Goal: Navigation & Orientation: Understand site structure

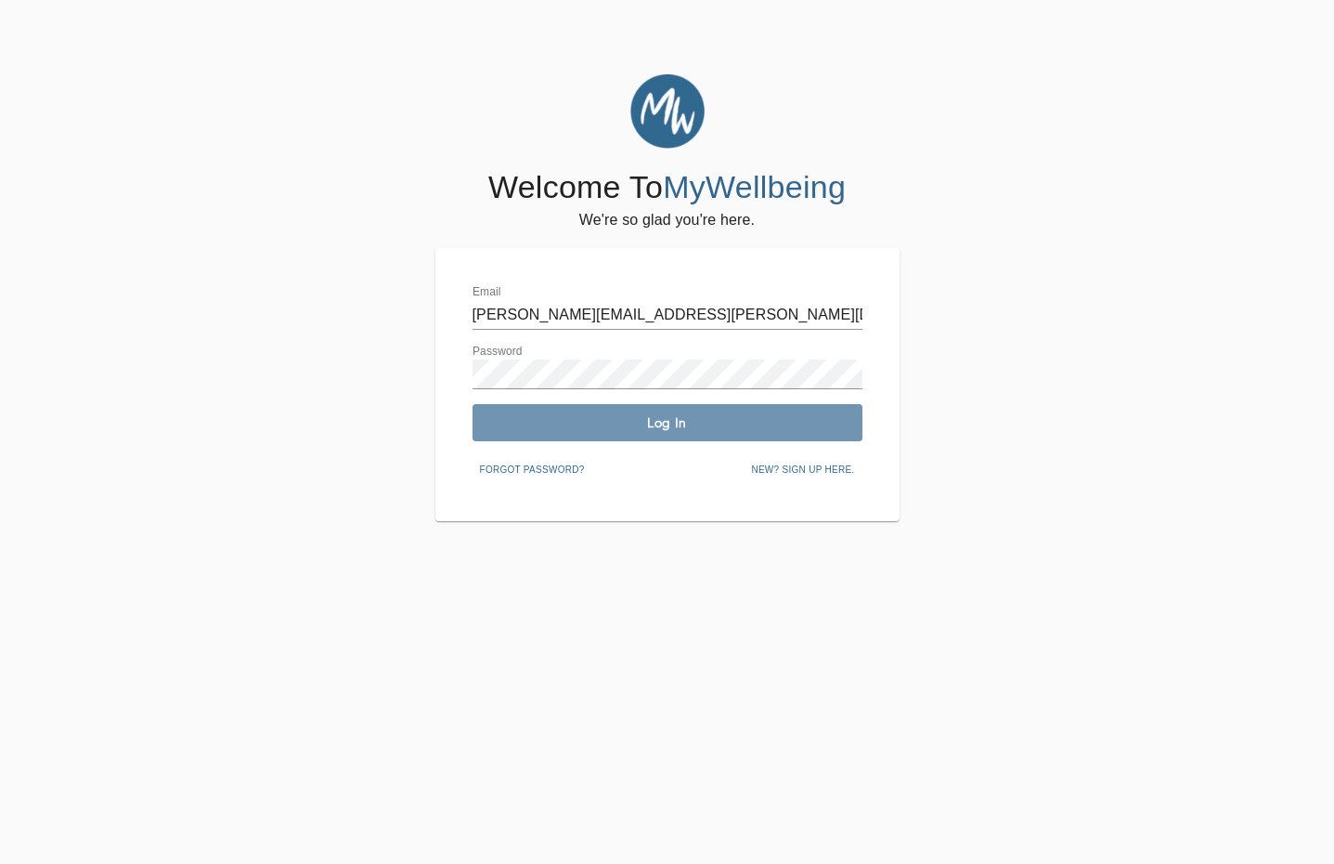
click at [640, 420] on span "Log In" at bounding box center [667, 423] width 375 height 18
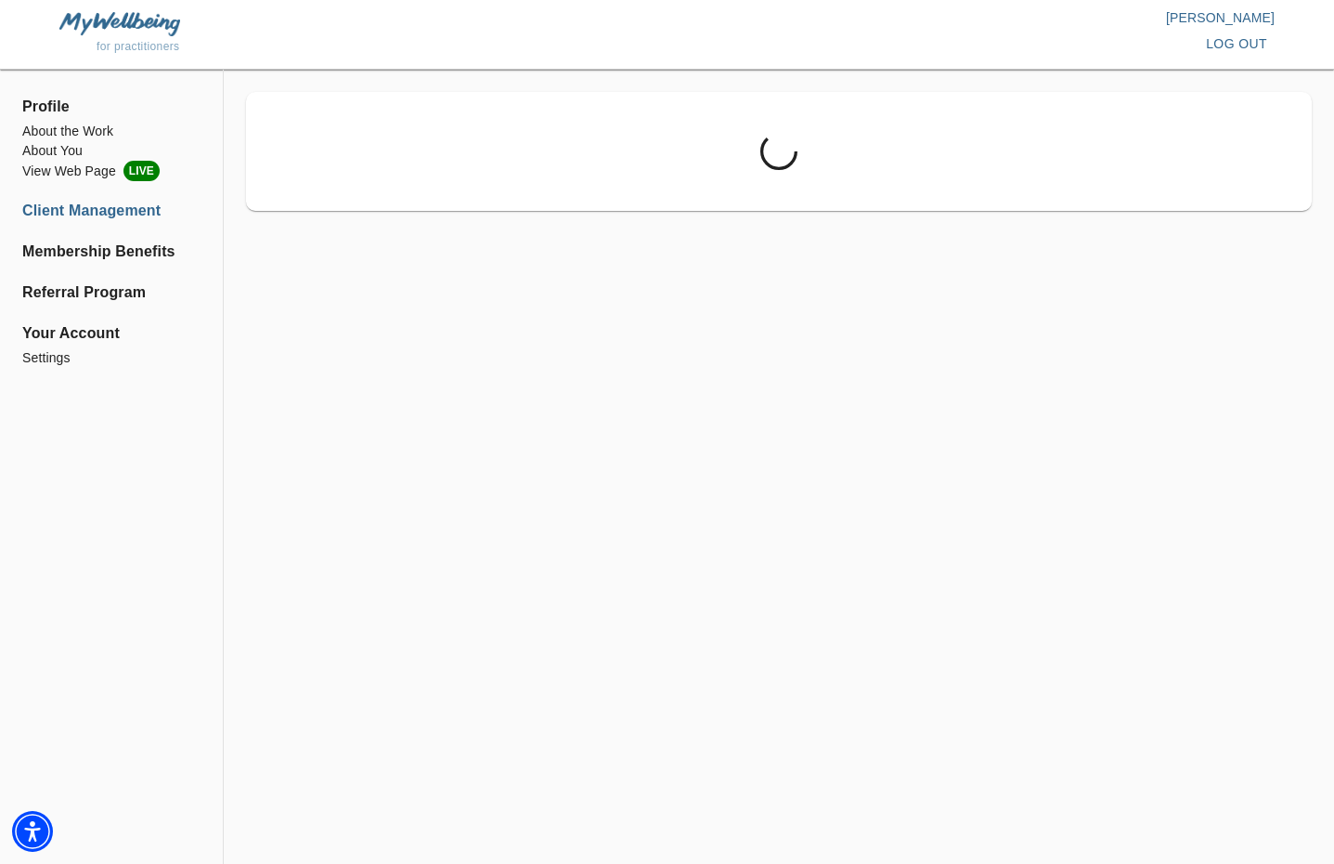
click at [158, 39] on div "for practitioners" at bounding box center [363, 46] width 608 height 20
click at [152, 23] on img at bounding box center [119, 23] width 121 height 23
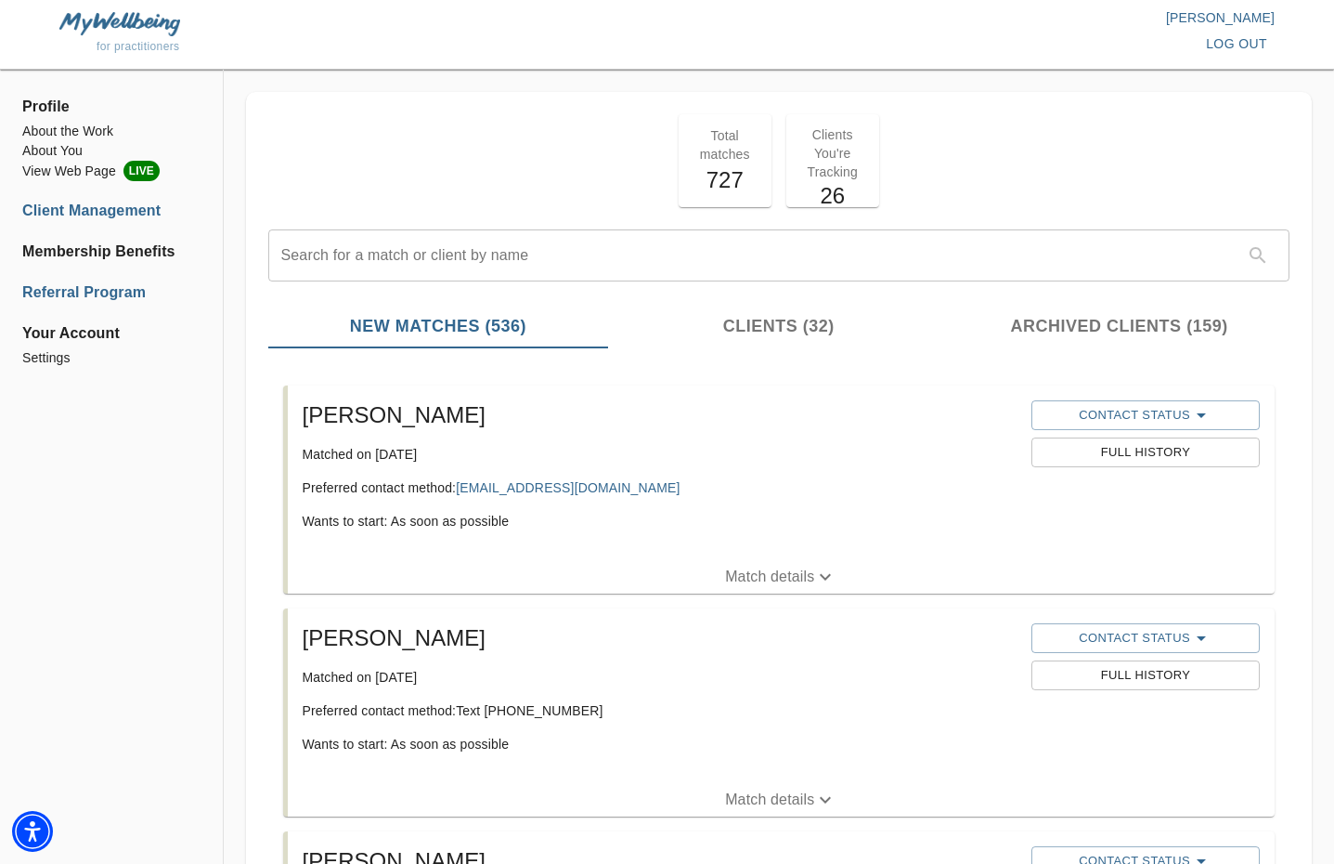
click at [45, 294] on li "Referral Program" at bounding box center [111, 292] width 178 height 22
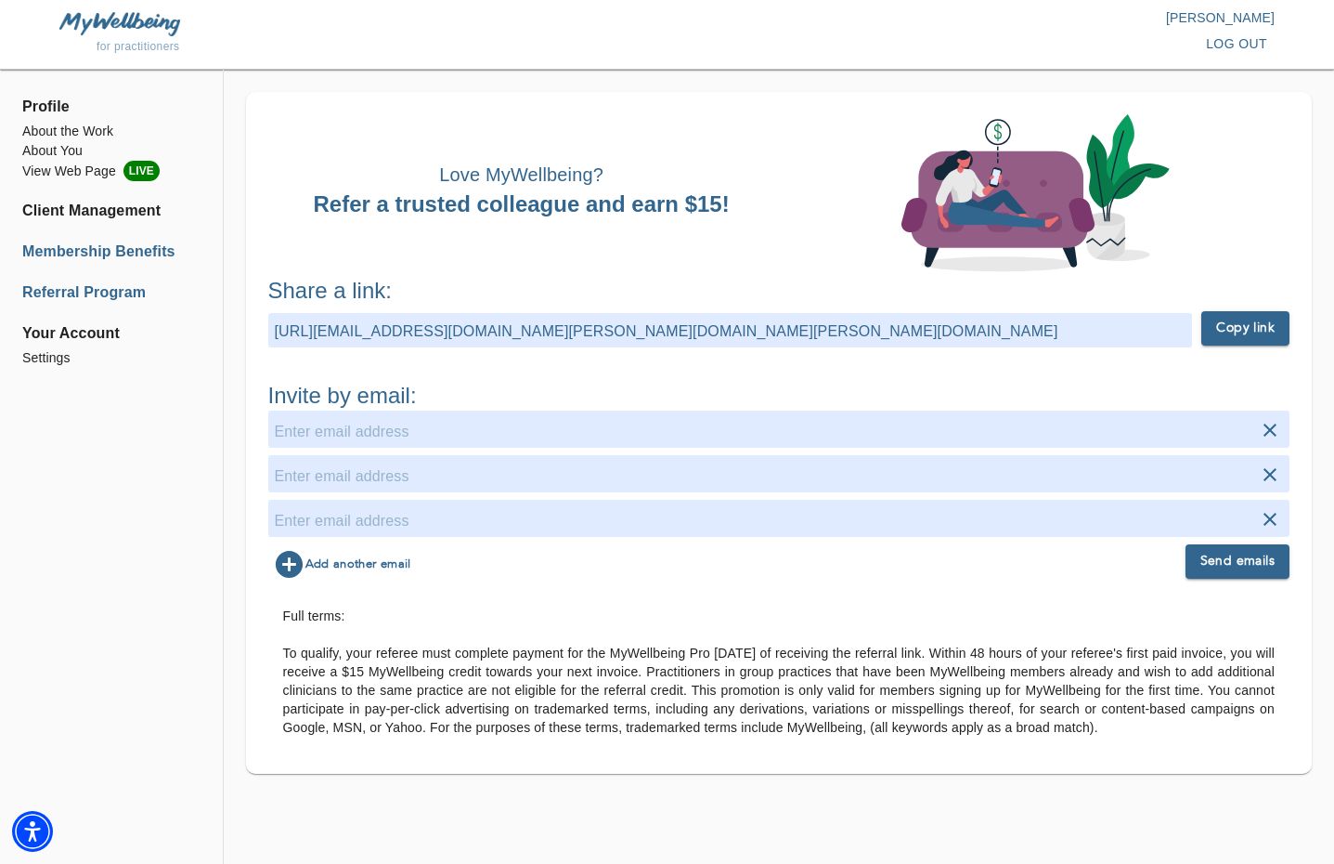
click at [82, 258] on li "Membership Benefits" at bounding box center [111, 251] width 178 height 22
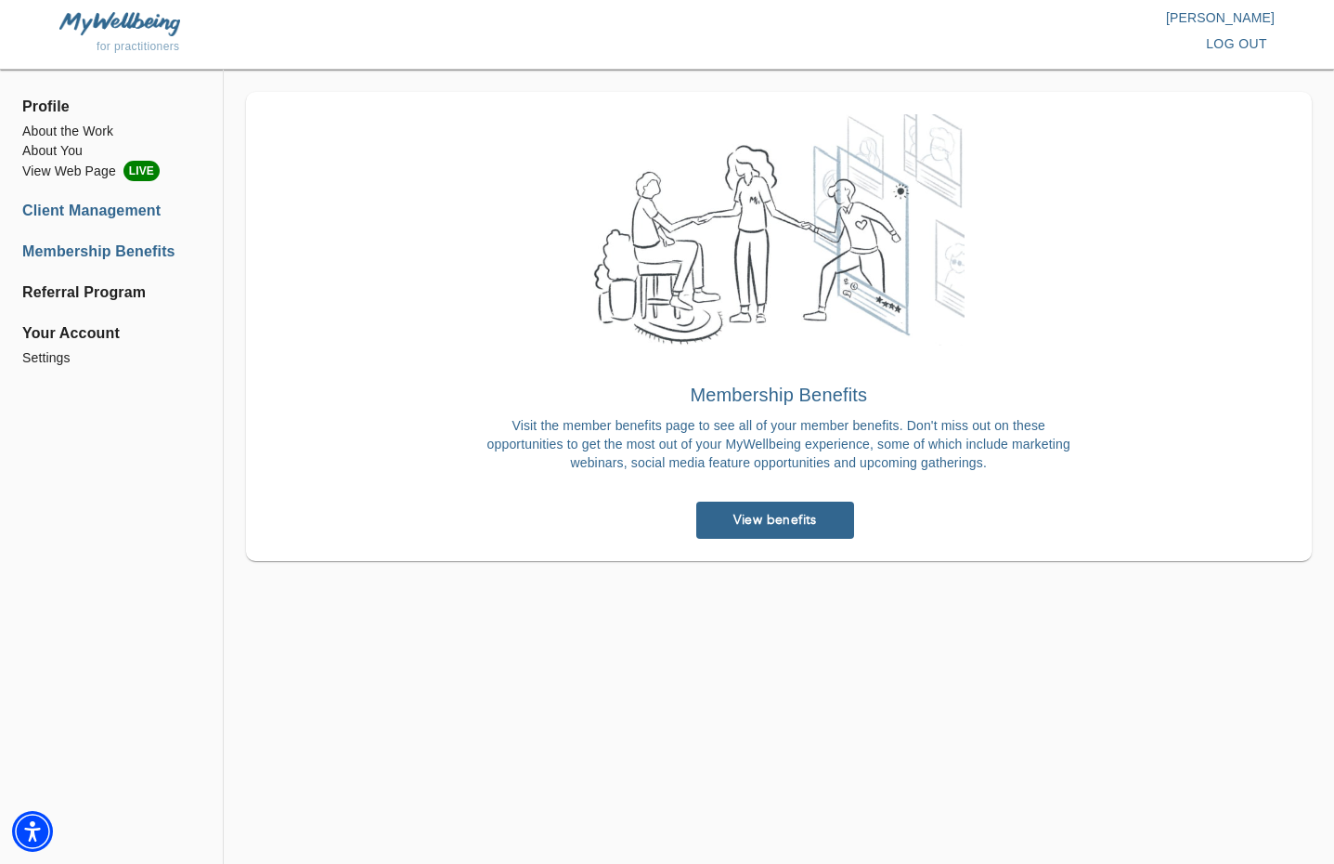
click at [84, 216] on li "Client Management" at bounding box center [111, 211] width 178 height 22
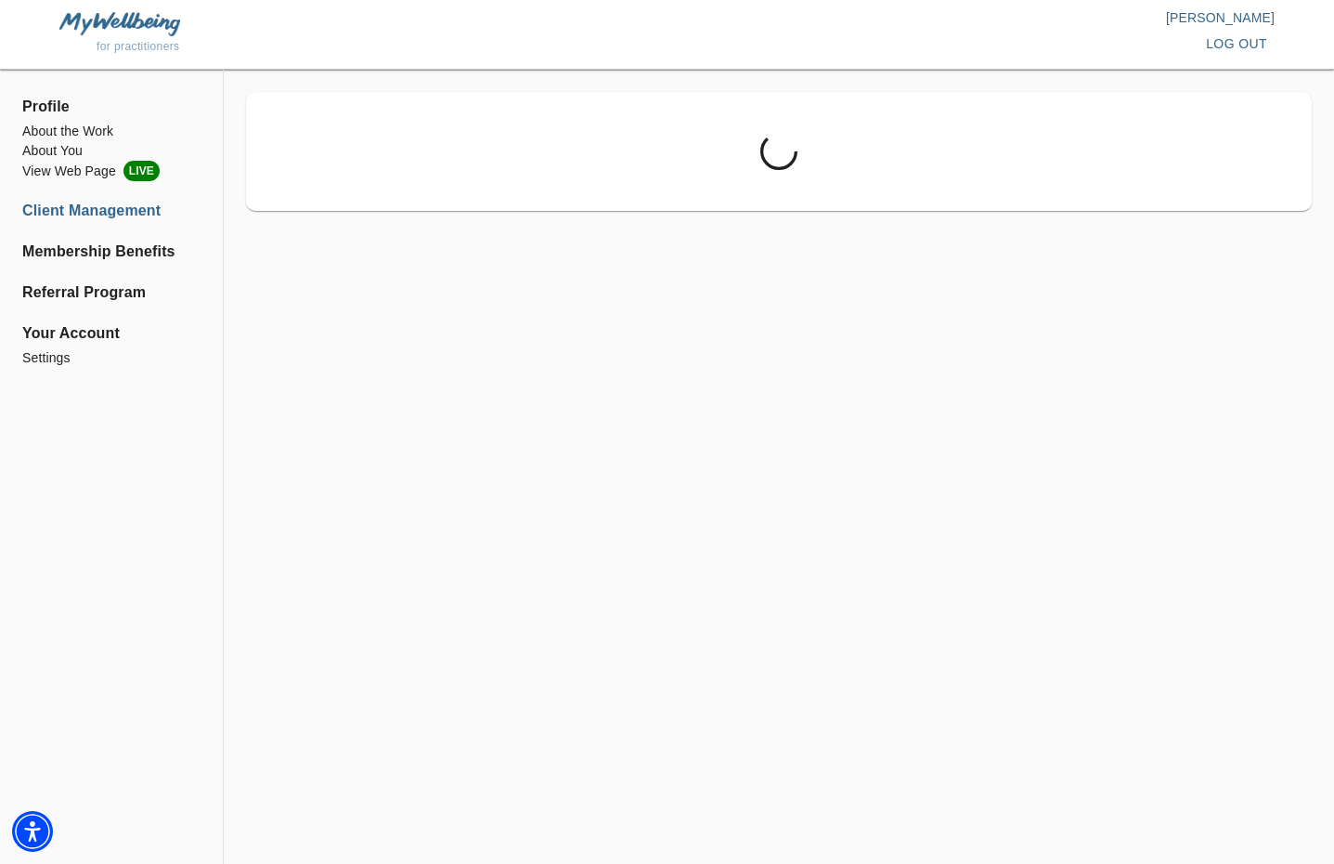
click at [52, 96] on span "Profile" at bounding box center [111, 107] width 178 height 22
click at [61, 333] on span "Your Account" at bounding box center [111, 333] width 178 height 22
